Goal: Information Seeking & Learning: Learn about a topic

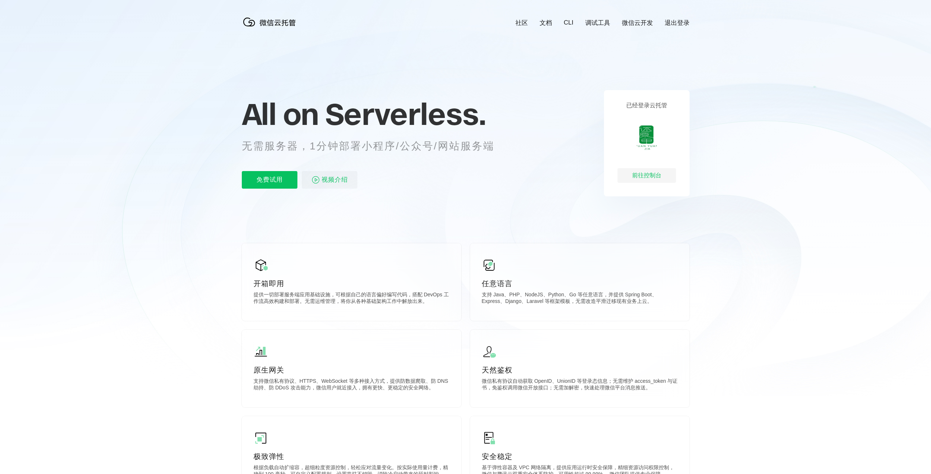
scroll to position [0, 1302]
click at [654, 176] on div "前往控制台" at bounding box center [647, 175] width 59 height 15
click at [274, 179] on p "免费试用" at bounding box center [270, 180] width 56 height 18
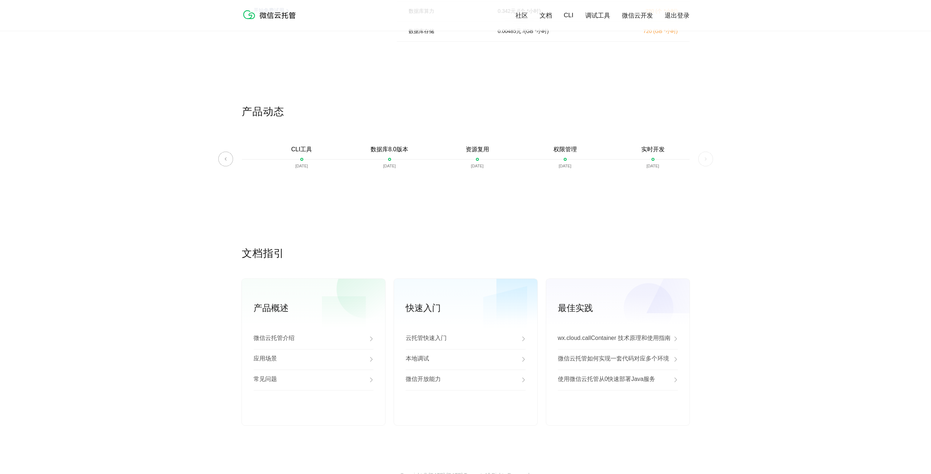
scroll to position [1676, 0]
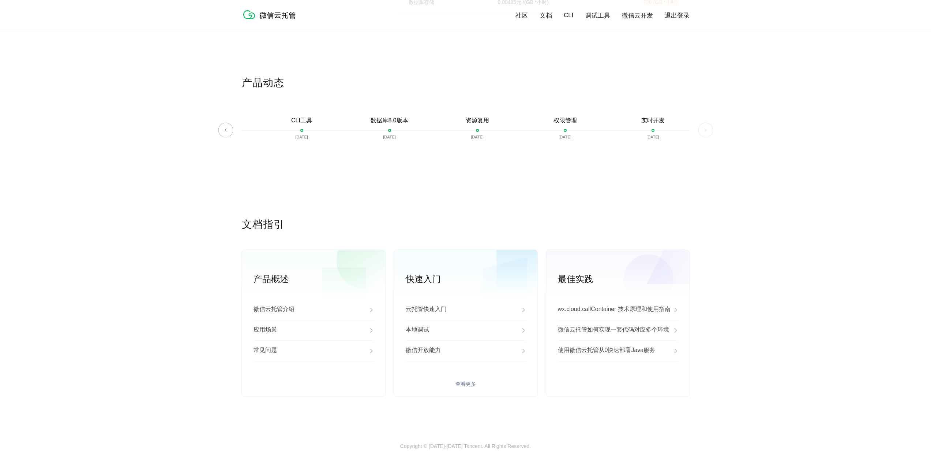
click at [412, 309] on p "云托管快速入门" at bounding box center [426, 309] width 41 height 9
click at [468, 381] on link "查看更多" at bounding box center [466, 384] width 120 height 7
